Goal: Communication & Community: Answer question/provide support

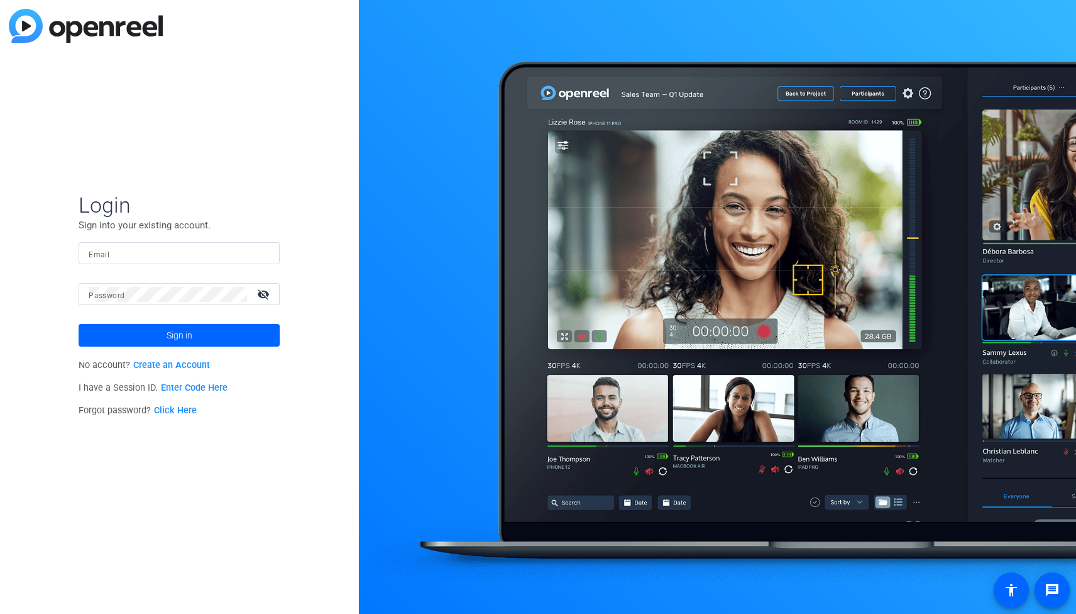
click at [207, 253] on input "Email" at bounding box center [179, 253] width 181 height 15
click at [221, 246] on input "[EMAIL_ADDRESS][DOMAIN_NAME]" at bounding box center [179, 253] width 181 height 15
type input "[PERSON_NAME][EMAIL_ADDRESS][DOMAIN_NAME]"
click at [79, 324] on button "Sign in" at bounding box center [179, 335] width 201 height 23
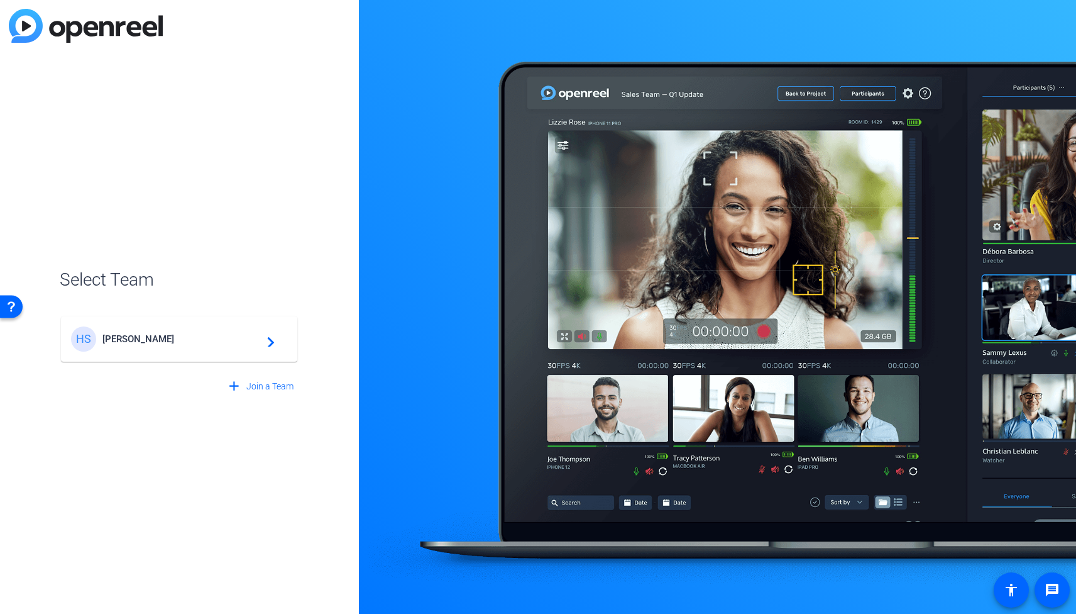
click at [194, 333] on span "[PERSON_NAME]" at bounding box center [180, 338] width 157 height 11
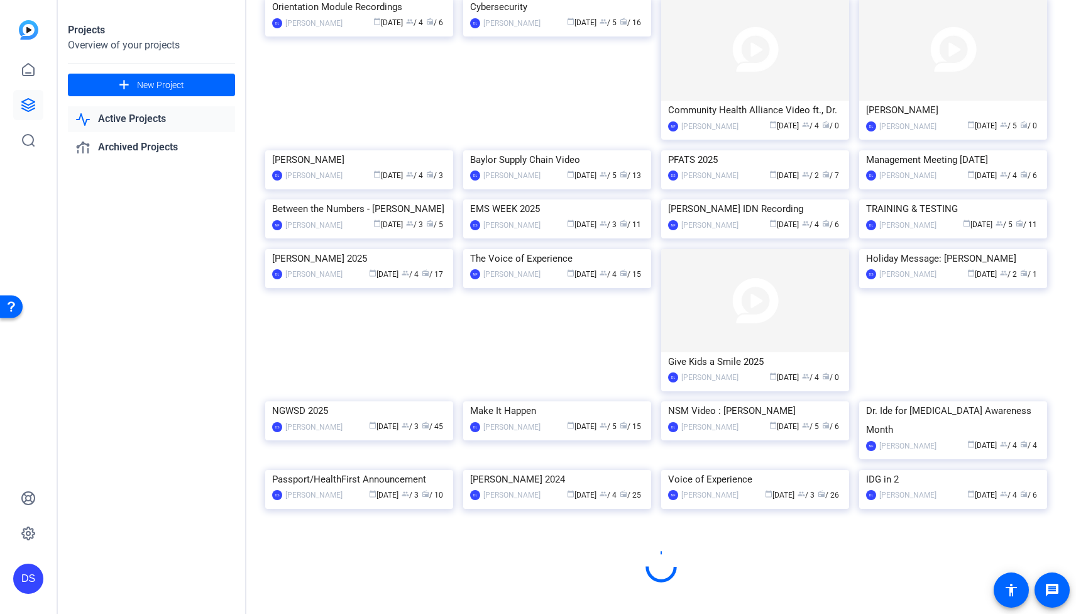
scroll to position [470, 0]
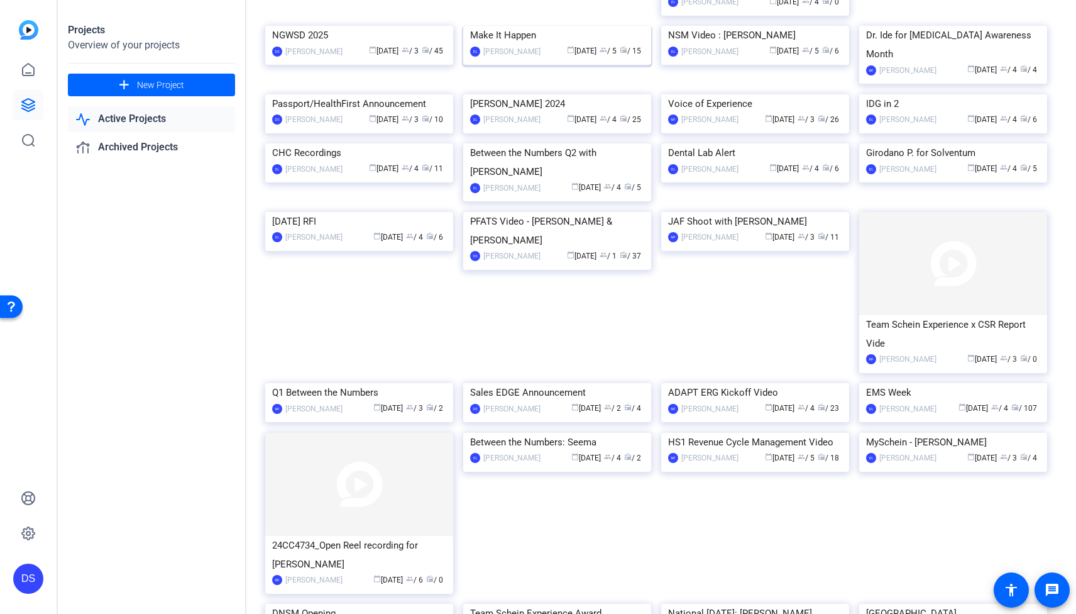
click at [567, 26] on img at bounding box center [557, 26] width 188 height 0
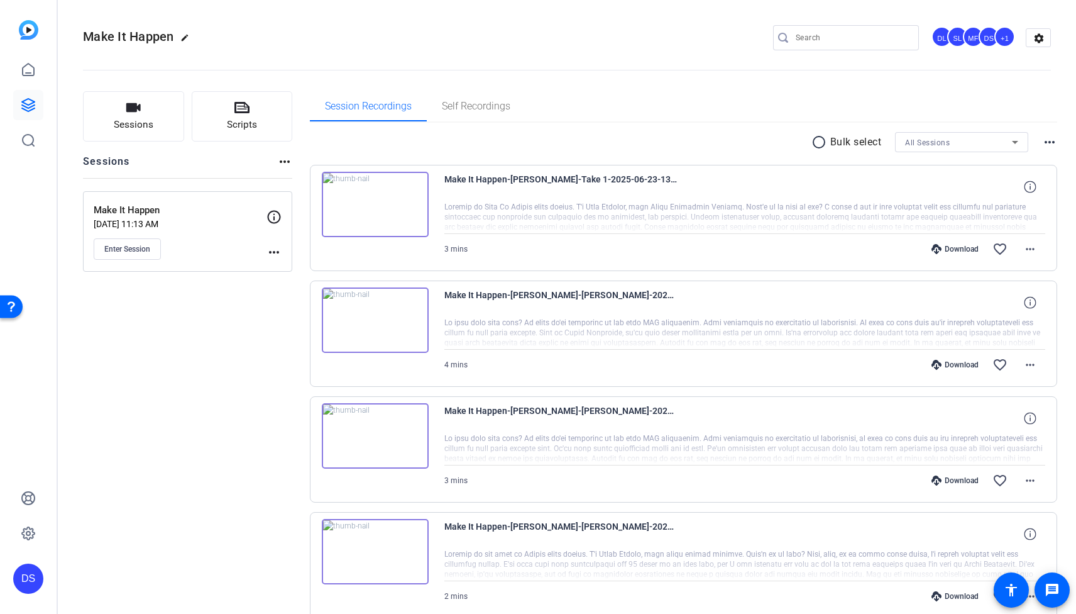
click at [135, 267] on div "Make It Happen [DATE] 11:13 AM Enter Session more_horiz" at bounding box center [187, 231] width 209 height 80
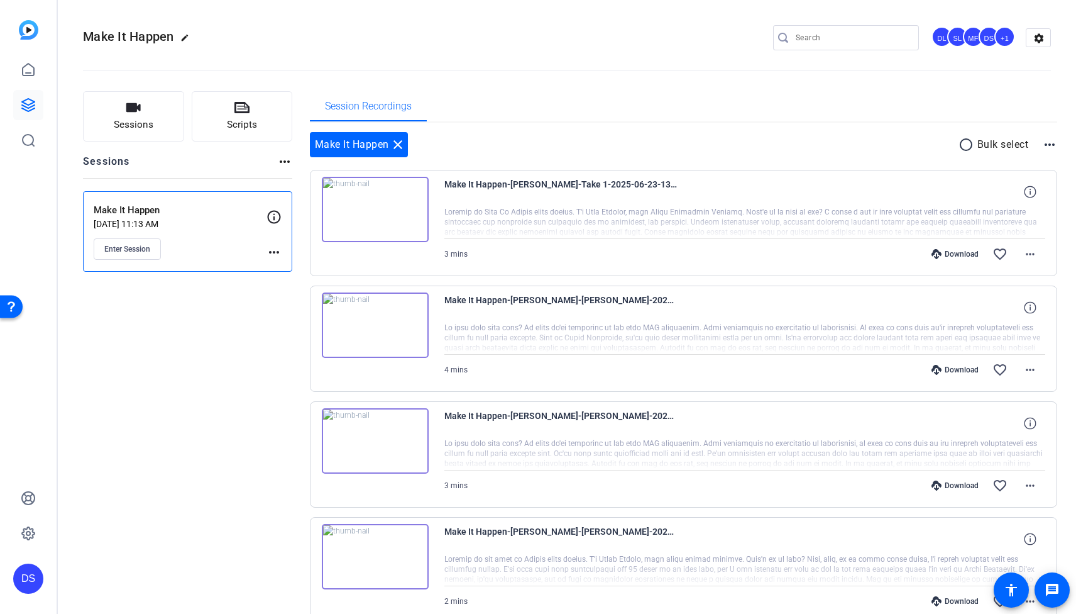
click at [131, 248] on span "Enter Session" at bounding box center [127, 249] width 46 height 10
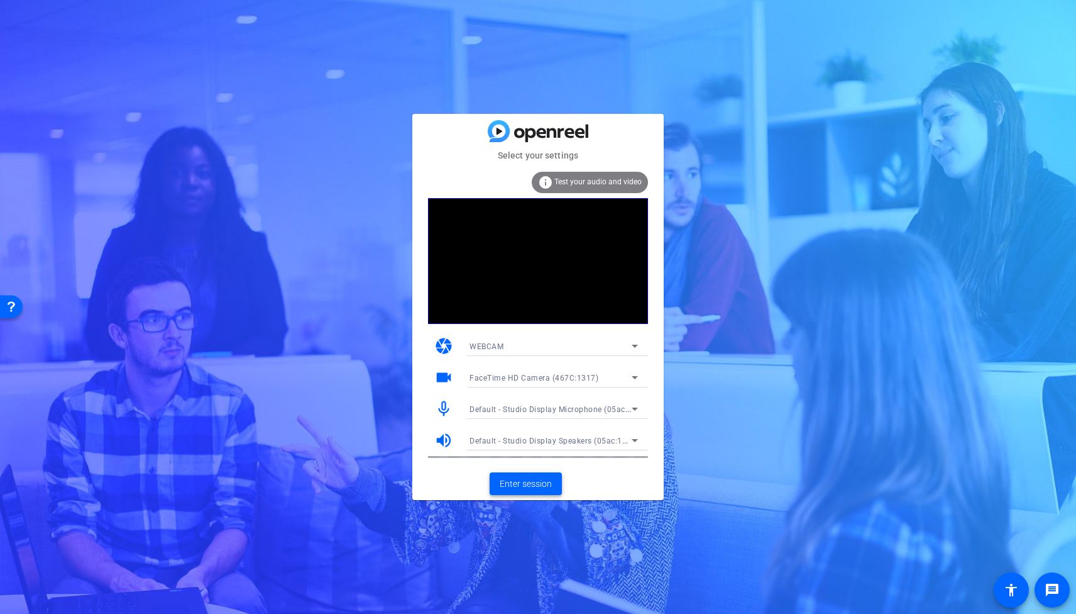
click at [545, 485] on span "Enter session" at bounding box center [526, 483] width 52 height 13
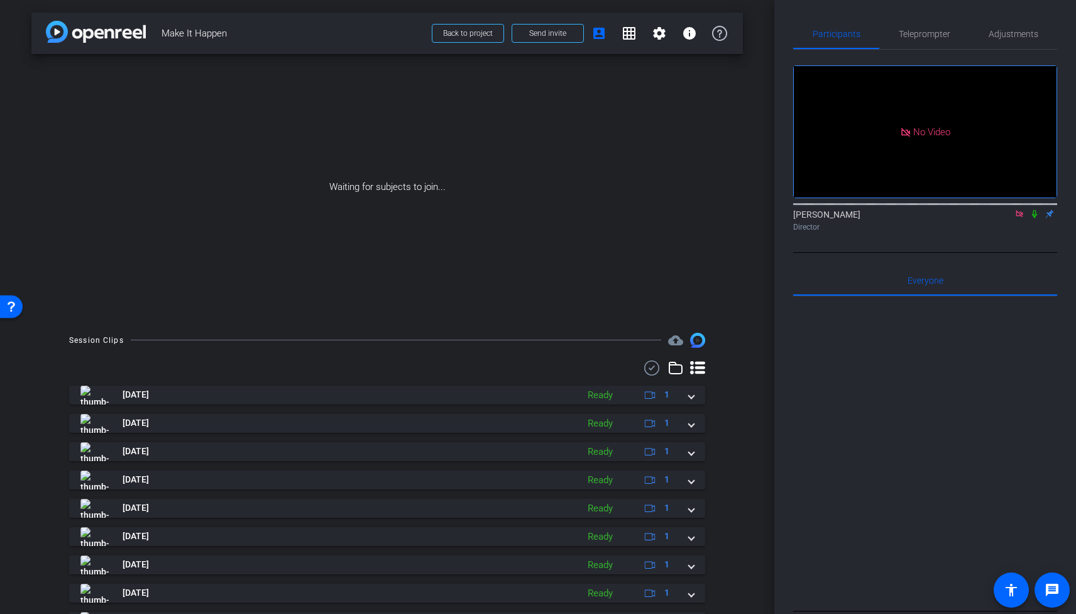
click at [1035, 218] on icon at bounding box center [1035, 213] width 10 height 9
click at [573, 39] on span at bounding box center [547, 33] width 71 height 30
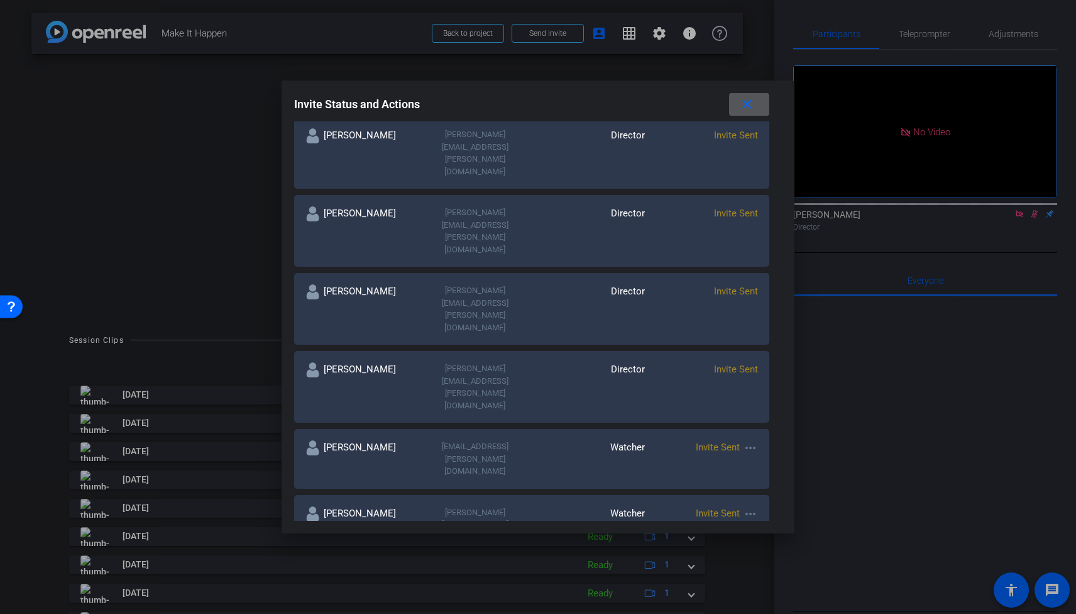
scroll to position [431, 0]
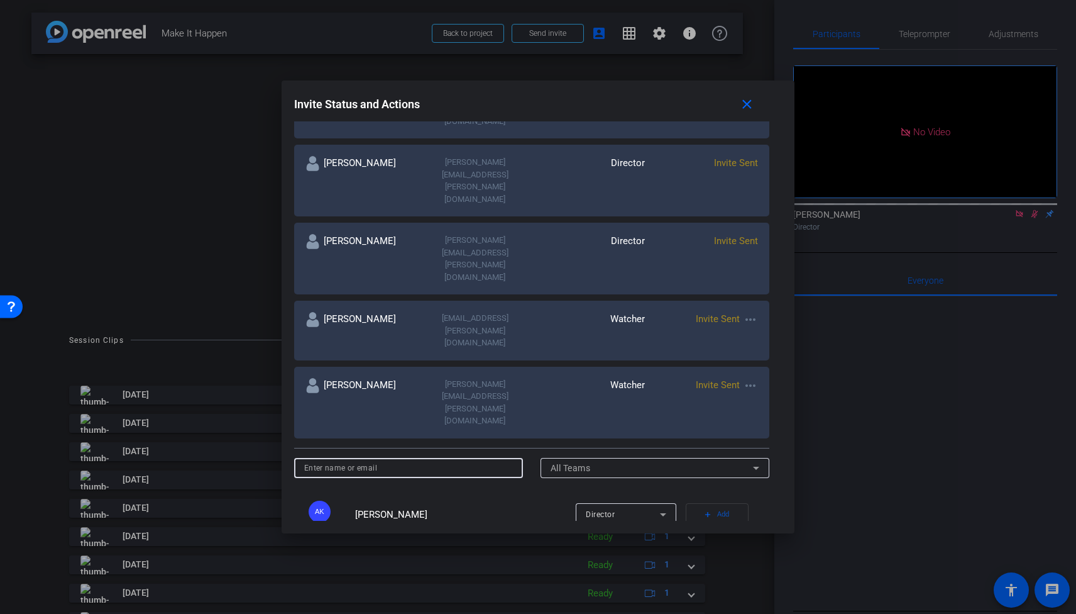
click at [409, 460] on input at bounding box center [408, 467] width 209 height 15
click at [490, 544] on div "CC Celine Cendras Director add Add" at bounding box center [529, 573] width 470 height 58
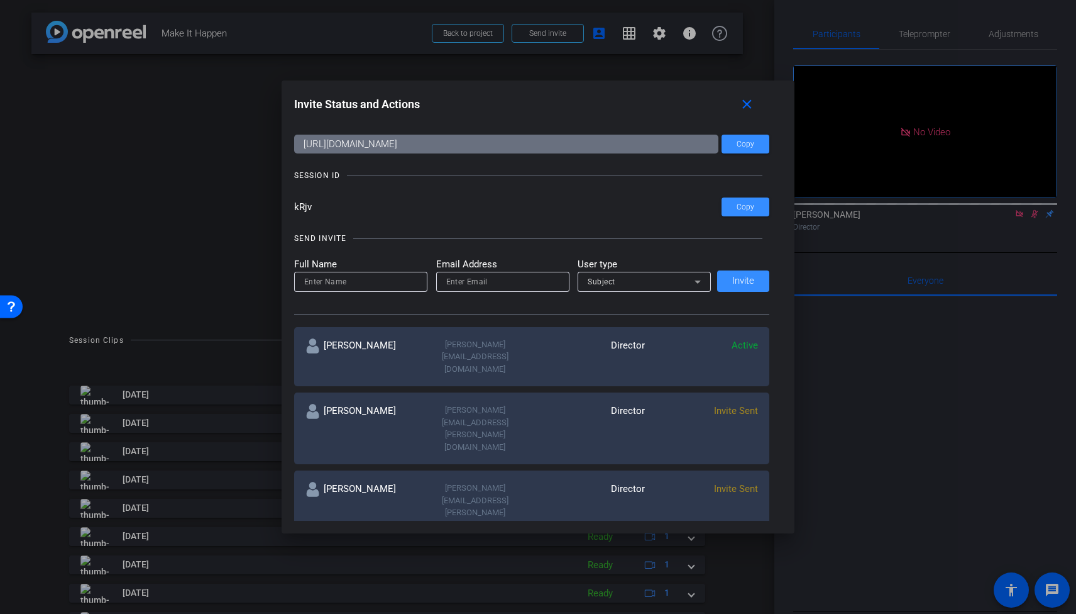
scroll to position [32, 0]
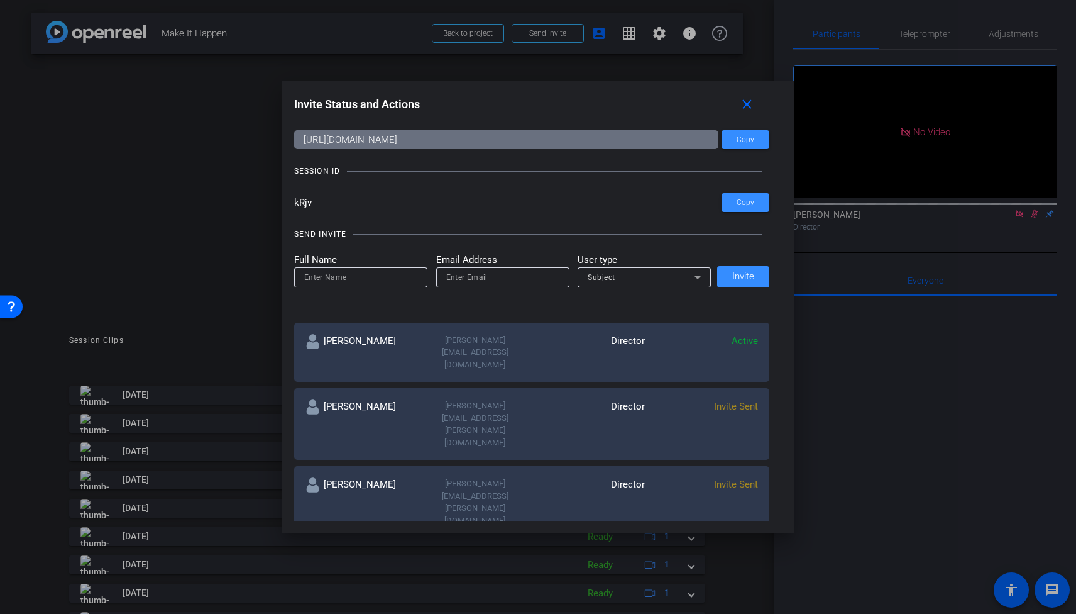
click at [382, 268] on div at bounding box center [360, 277] width 113 height 20
click at [444, 276] on div at bounding box center [502, 277] width 133 height 20
paste input "rachel.gee@henryscheinone.com"
type input "rachel.gee@henryscheinone.com"
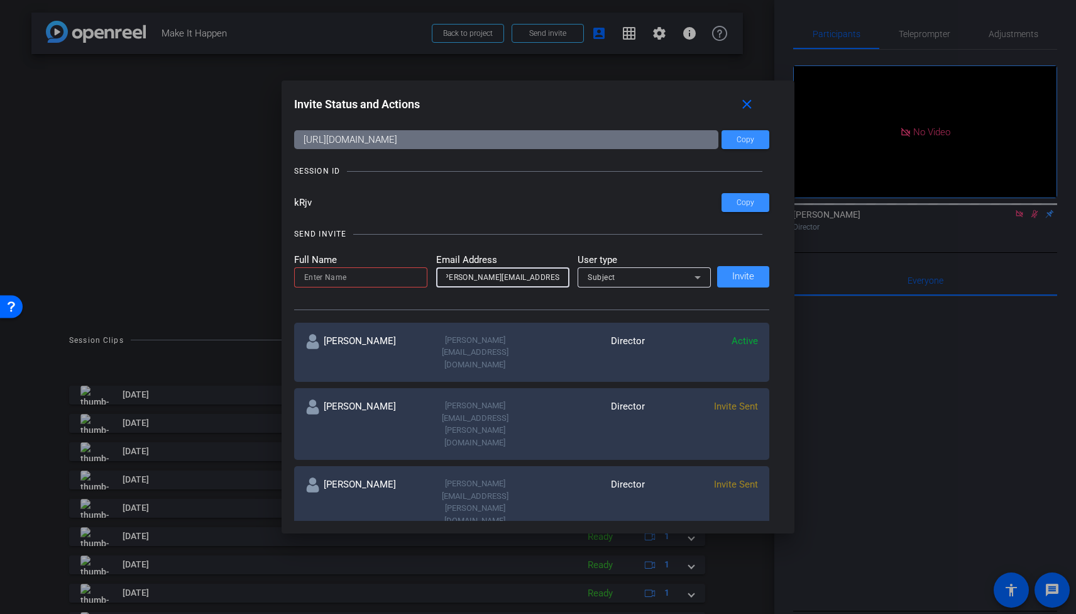
scroll to position [0, 0]
click at [370, 276] on input at bounding box center [360, 277] width 113 height 15
type input "Rachel Gee"
click at [653, 286] on div "Subject" at bounding box center [644, 277] width 113 height 20
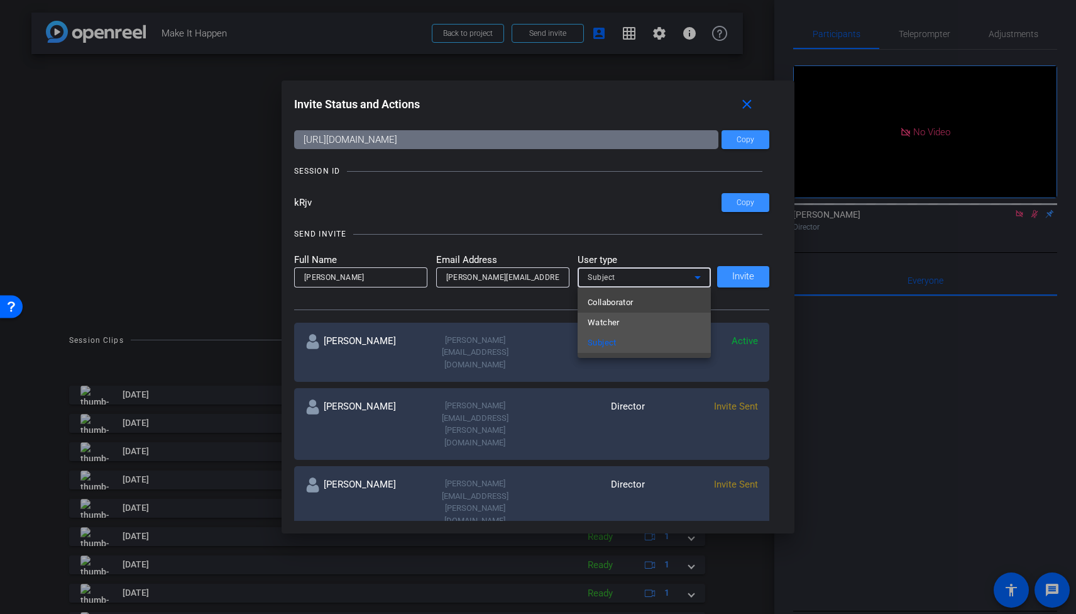
click at [622, 332] on mat-option "Watcher" at bounding box center [644, 322] width 133 height 20
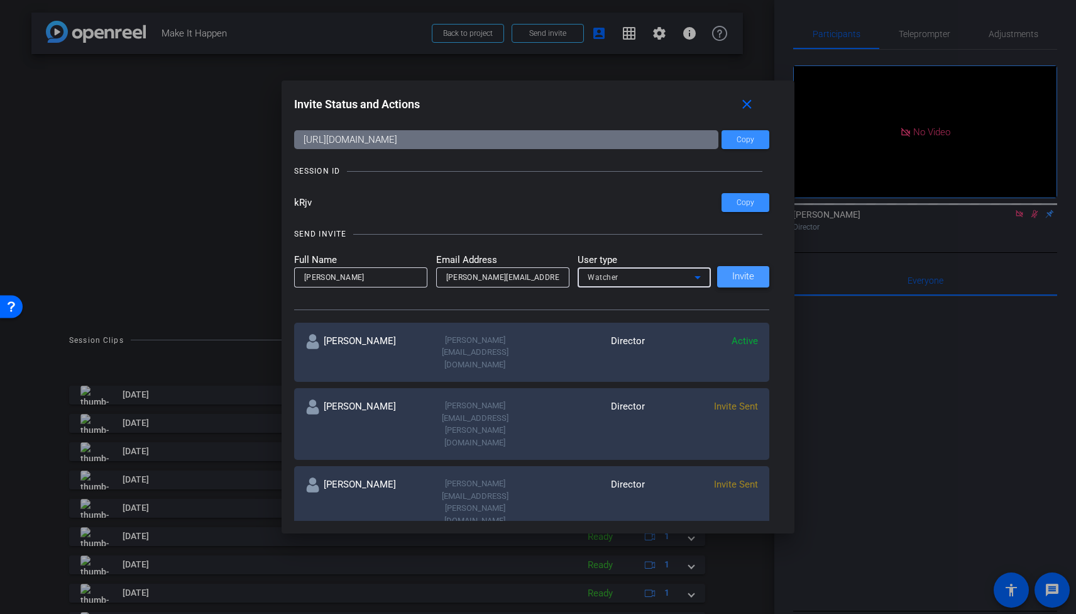
click at [736, 279] on span "Invite" at bounding box center [743, 276] width 22 height 9
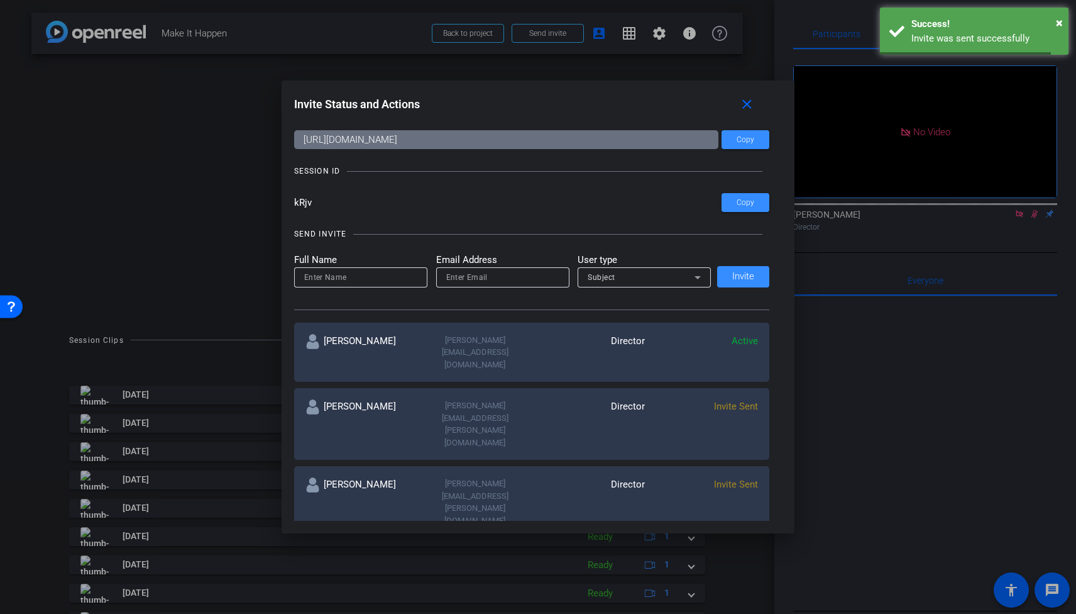
scroll to position [475, 0]
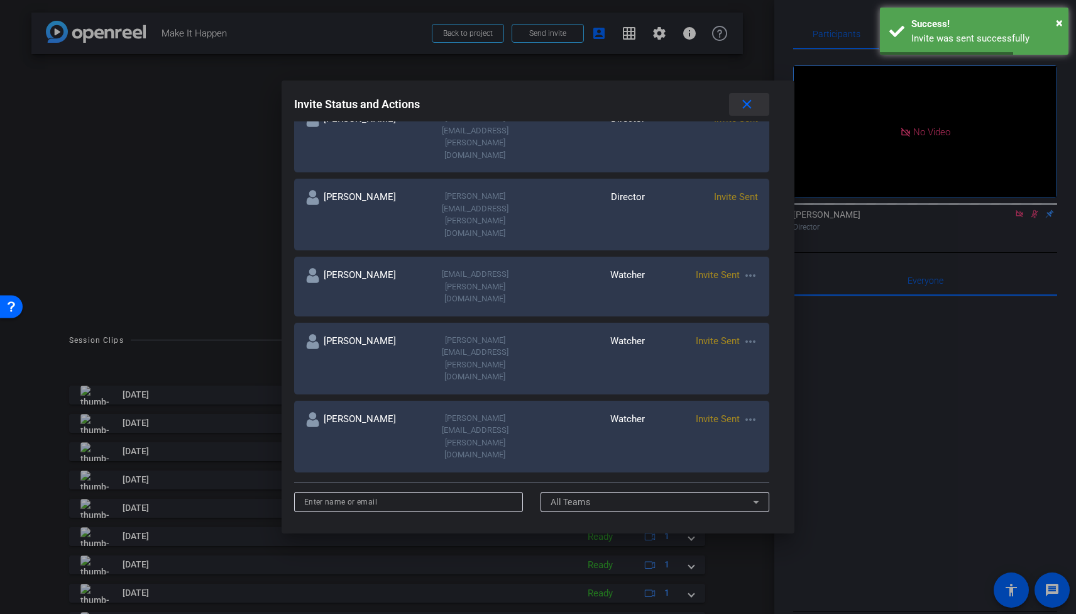
click at [748, 104] on mat-icon "close" at bounding box center [747, 105] width 16 height 16
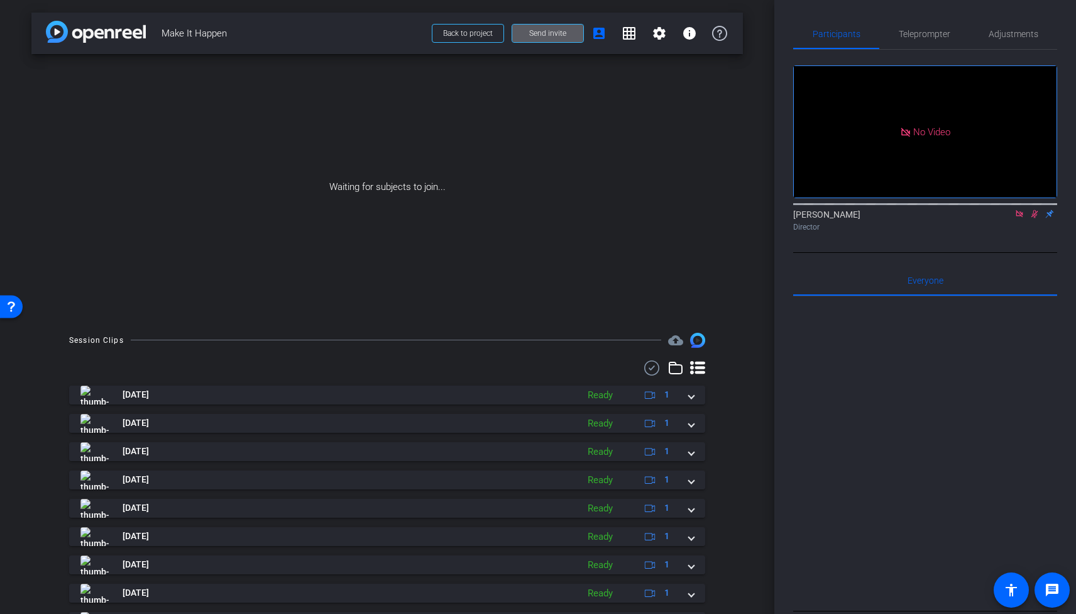
click at [665, 250] on div "Waiting for subjects to join..." at bounding box center [387, 187] width 712 height 266
click at [610, 227] on div "Waiting for subjects to join..." at bounding box center [387, 187] width 712 height 266
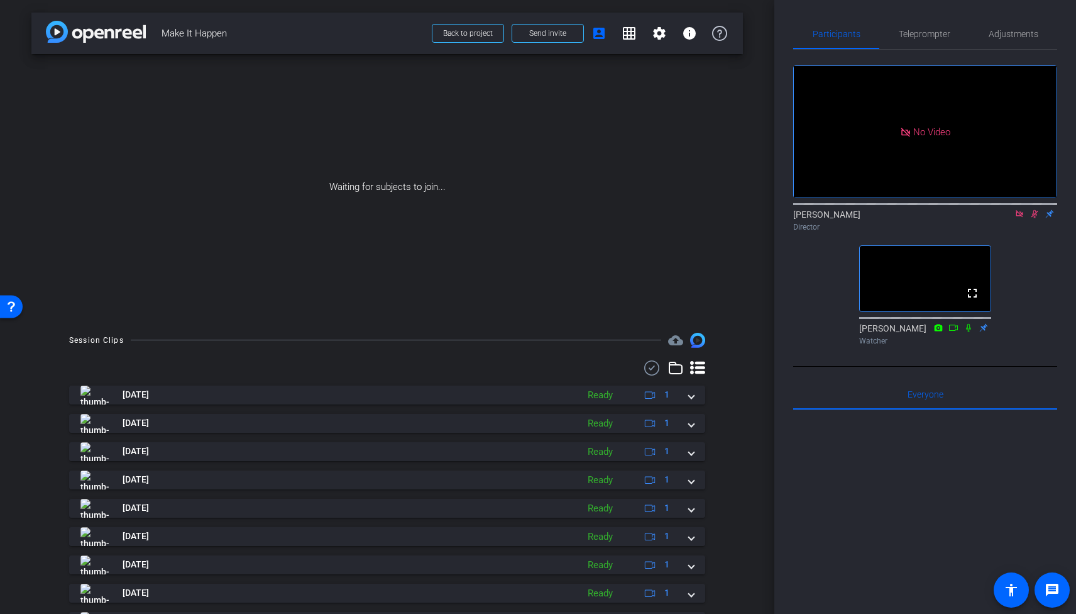
click at [1039, 233] on div "Director" at bounding box center [925, 226] width 264 height 11
click at [1035, 218] on icon at bounding box center [1035, 213] width 10 height 9
click at [802, 305] on div "No Video Derek Sabety Director fullscreen Rachel Gee Watcher" at bounding box center [925, 200] width 264 height 301
click at [914, 53] on div "No Video Derek Sabety Director fullscreen Rachel Gee Watcher" at bounding box center [925, 200] width 264 height 301
click at [905, 32] on span "Teleprompter" at bounding box center [925, 34] width 52 height 9
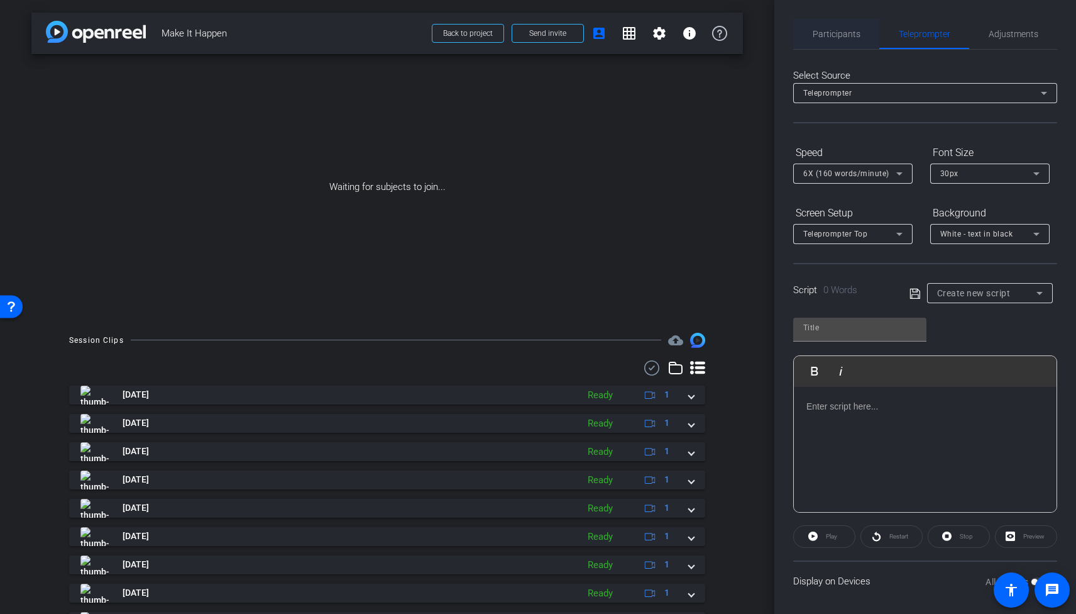
click at [825, 30] on span "Participants" at bounding box center [837, 34] width 48 height 9
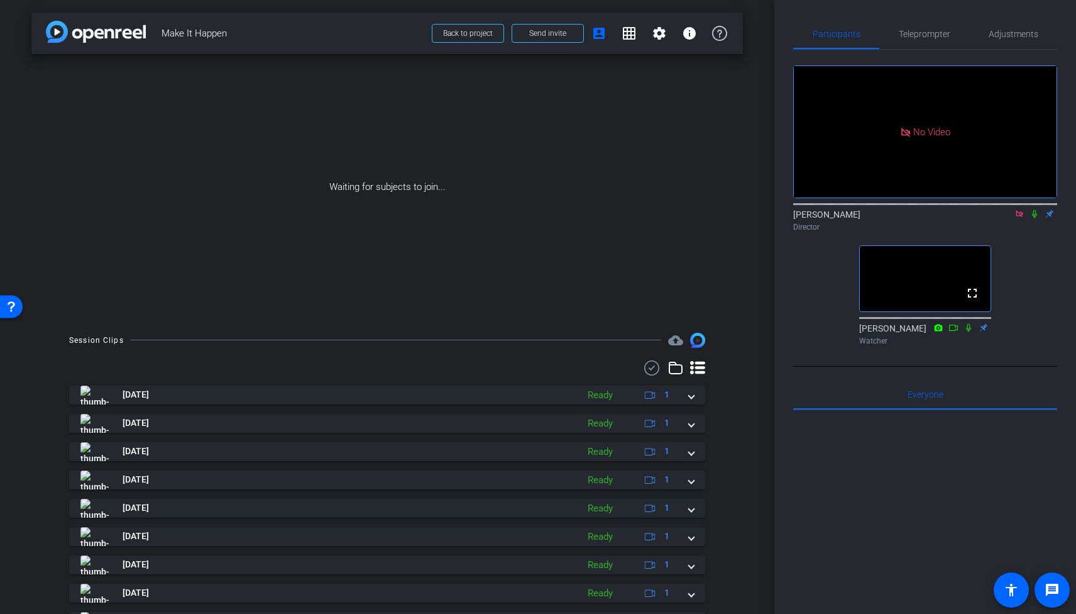
click at [579, 272] on div "Waiting for subjects to join..." at bounding box center [387, 187] width 712 height 266
click at [444, 164] on div "Waiting for subjects to join..." at bounding box center [387, 187] width 712 height 266
click at [421, 252] on div "Waiting for subjects to join..." at bounding box center [387, 187] width 712 height 266
click at [757, 235] on div "arrow_back Make It Happen Back to project Send invite account_box grid_on setti…" at bounding box center [387, 307] width 775 height 614
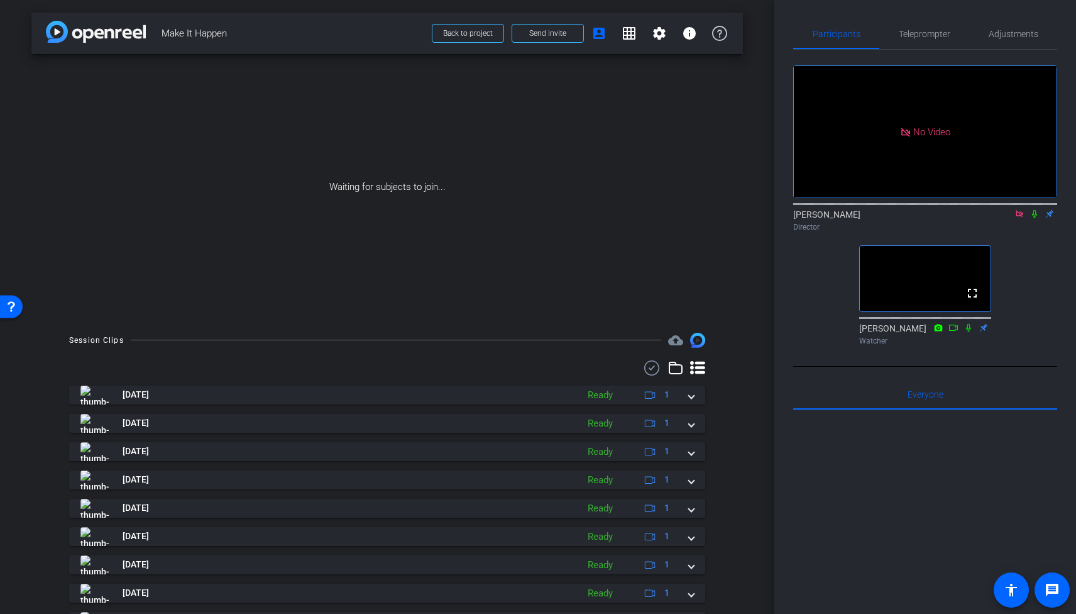
click at [1033, 209] on icon at bounding box center [1035, 213] width 10 height 9
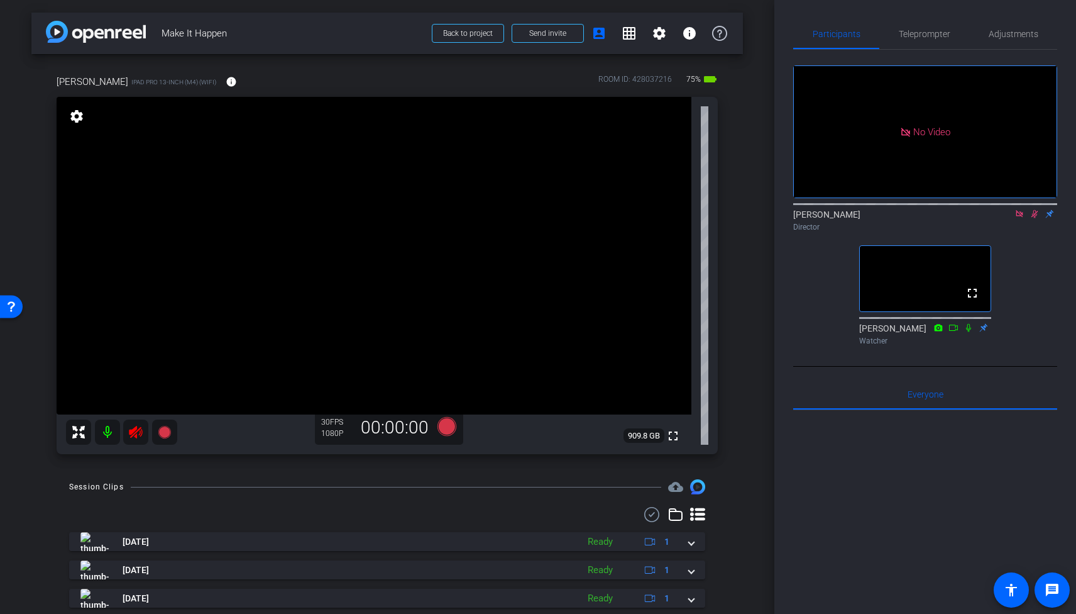
click at [1034, 208] on div "Derek Sabety Director" at bounding box center [925, 220] width 264 height 25
click at [1034, 210] on icon at bounding box center [1035, 214] width 7 height 8
click at [140, 428] on icon at bounding box center [135, 432] width 13 height 13
click at [189, 465] on div "Francesco iPad Pro 13-inch (M4) (WiFi) info ROOM ID: 428037216 75% battery_std …" at bounding box center [387, 260] width 712 height 412
click at [147, 473] on div "arrow_back Make It Happen Back to project Send invite account_box grid_on setti…" at bounding box center [387, 307] width 775 height 614
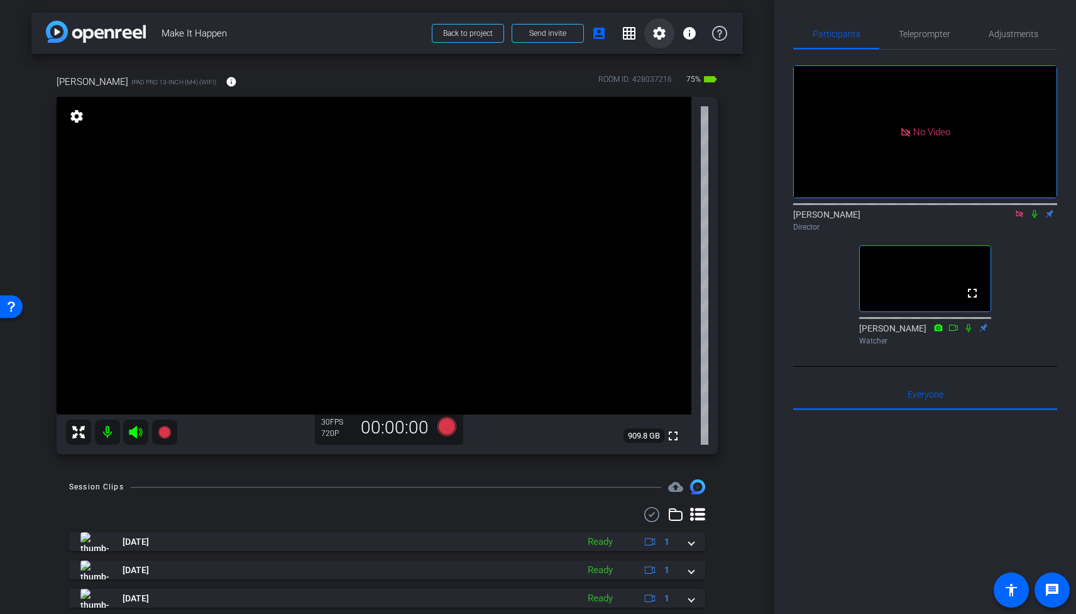
click at [661, 32] on mat-icon "settings" at bounding box center [659, 33] width 15 height 15
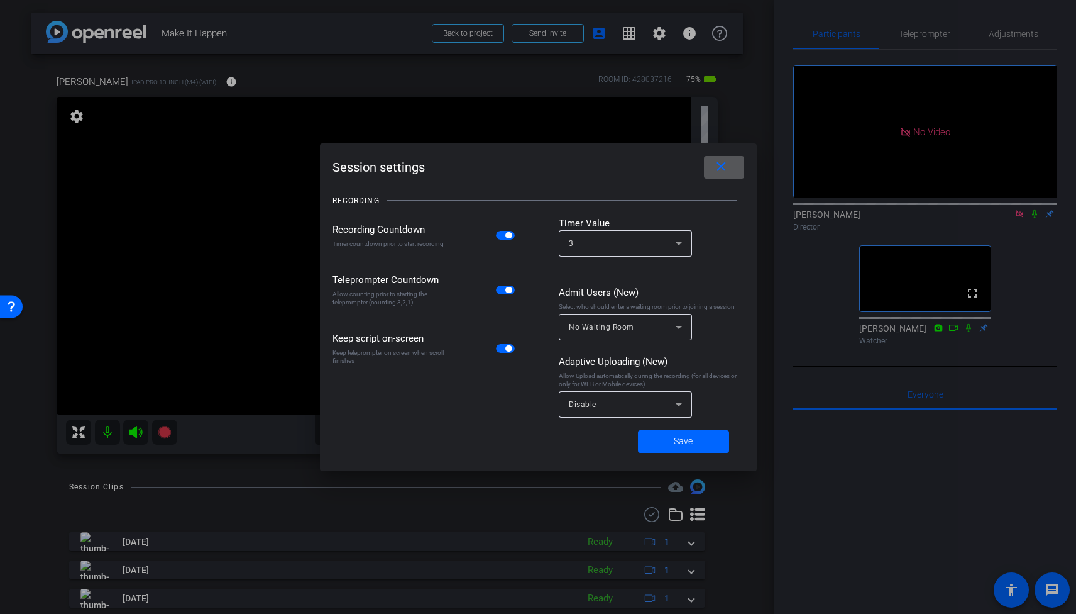
click at [726, 167] on mat-icon "close" at bounding box center [722, 167] width 16 height 16
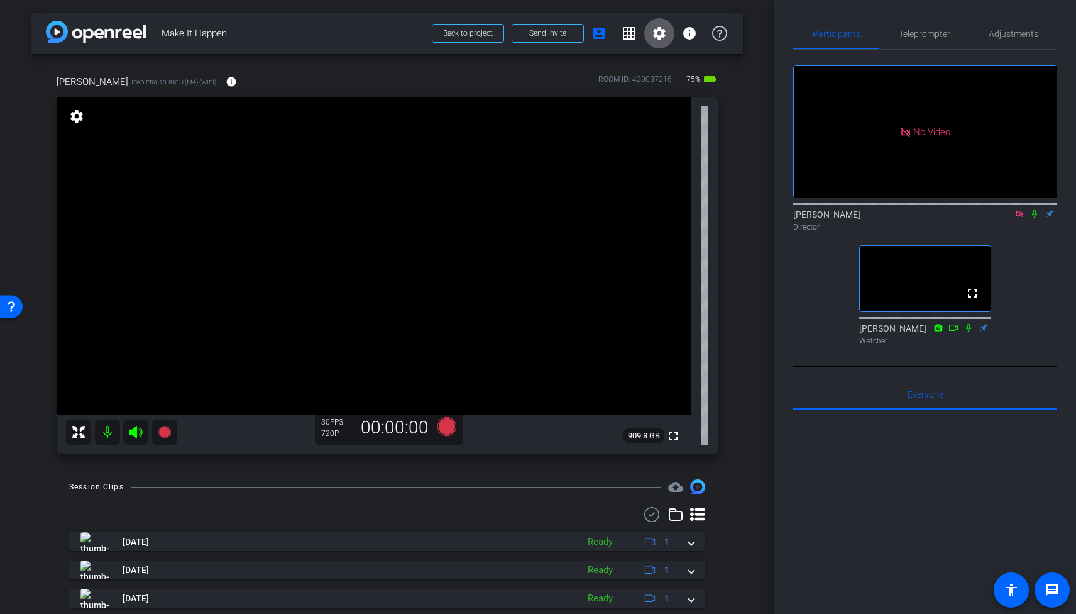
click at [763, 124] on div "arrow_back Make It Happen Back to project Send invite account_box grid_on setti…" at bounding box center [387, 307] width 775 height 614
click at [340, 65] on div "Francesco iPad Pro 13-inch (M4) (WiFi) info ROOM ID: 428037216 75% battery_std …" at bounding box center [387, 260] width 712 height 412
